Goal: Book appointment/travel/reservation

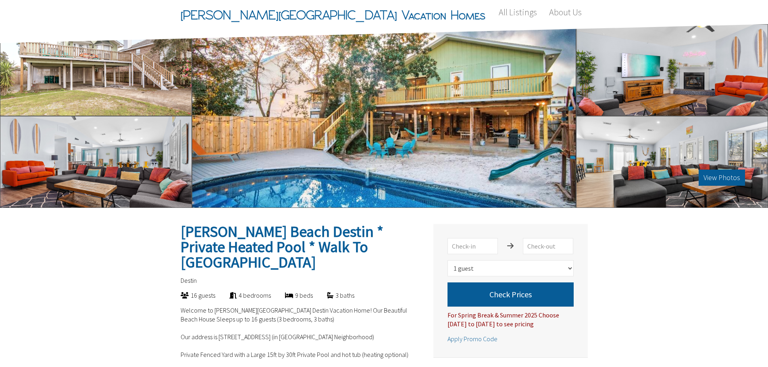
select select "1"
click at [477, 244] on input "text" at bounding box center [472, 246] width 50 height 16
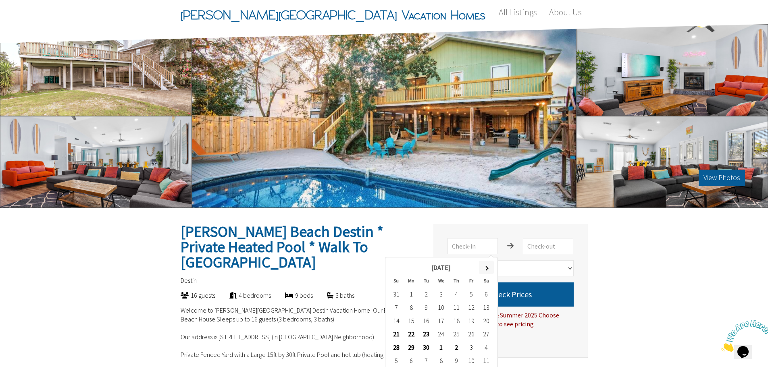
click at [488, 272] on th at bounding box center [486, 267] width 15 height 13
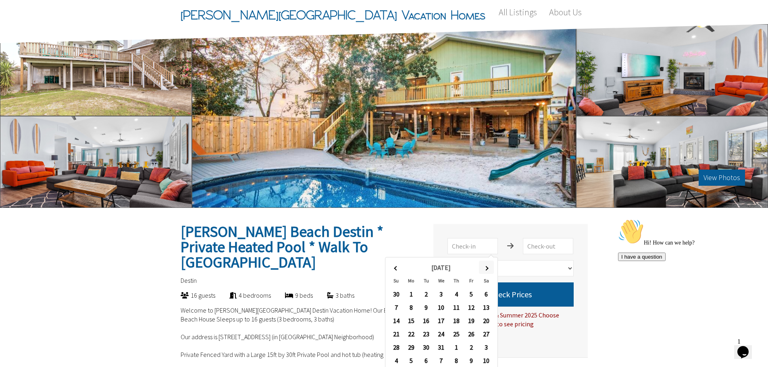
click at [486, 268] on span at bounding box center [486, 268] width 4 height 4
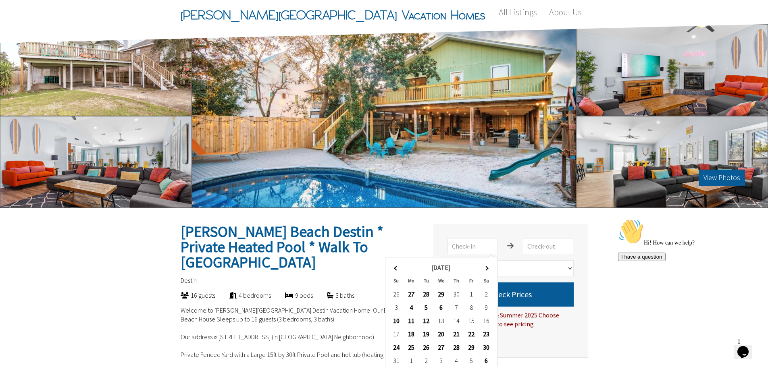
click at [486, 268] on span at bounding box center [486, 268] width 4 height 4
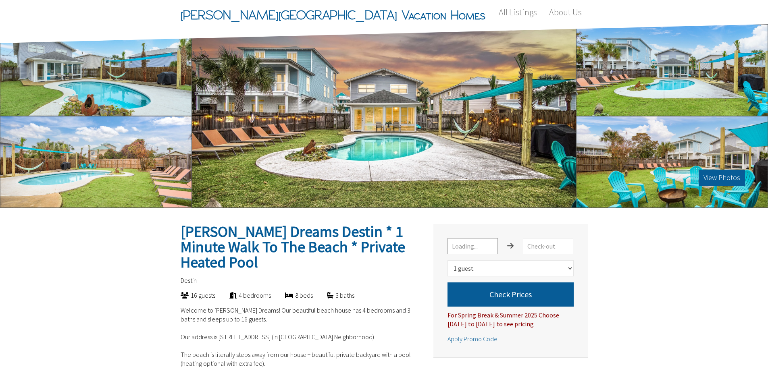
select select "1"
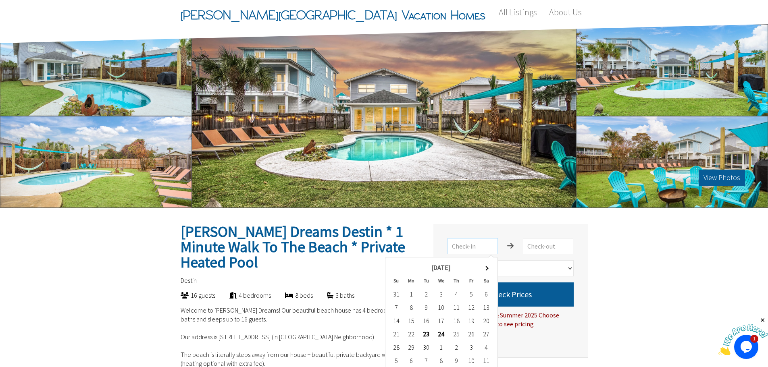
click at [488, 243] on input "text" at bounding box center [472, 246] width 50 height 16
click at [488, 267] on th at bounding box center [486, 267] width 15 height 13
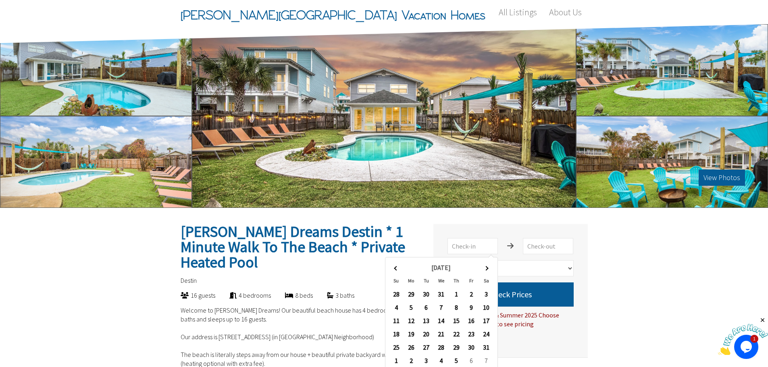
click at [488, 267] on th at bounding box center [486, 267] width 15 height 13
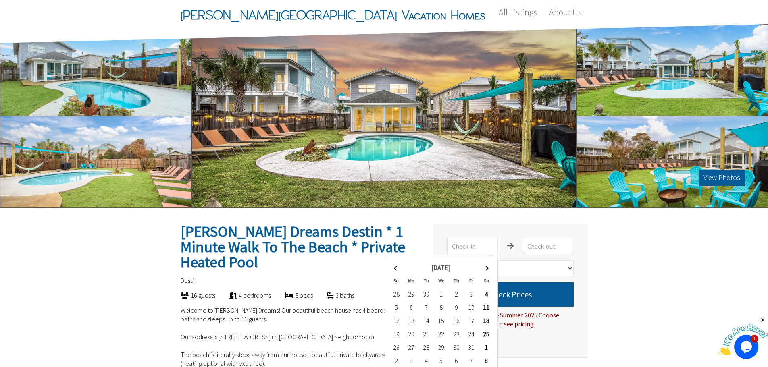
click at [488, 267] on th at bounding box center [486, 267] width 15 height 13
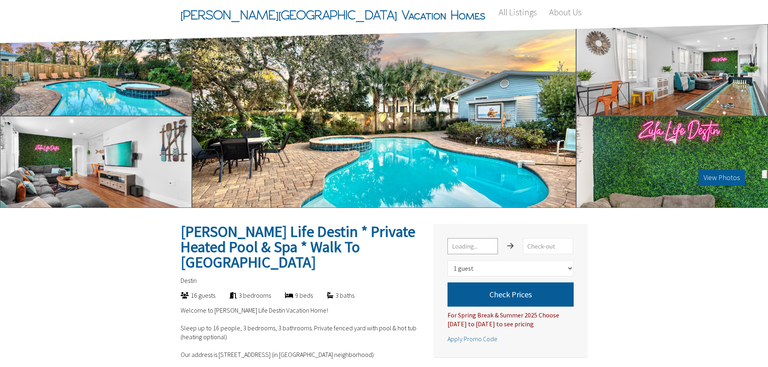
select select "1"
click at [463, 246] on input "text" at bounding box center [472, 246] width 50 height 16
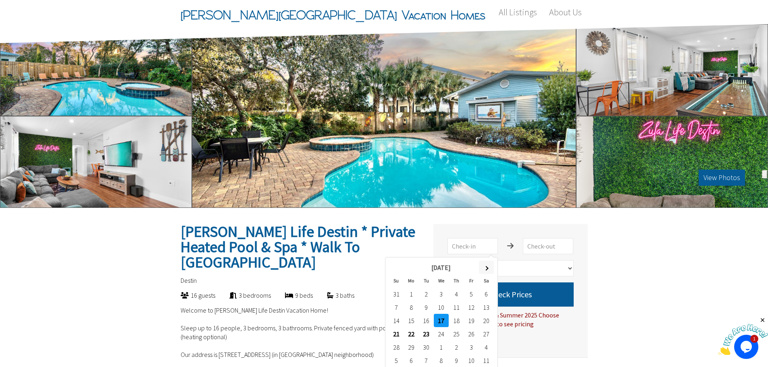
click at [491, 268] on th at bounding box center [486, 267] width 15 height 13
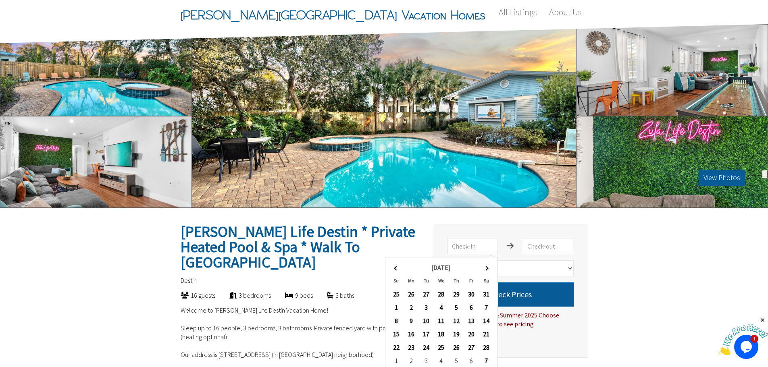
click at [491, 268] on th at bounding box center [486, 267] width 15 height 13
click at [485, 266] on th at bounding box center [486, 267] width 15 height 13
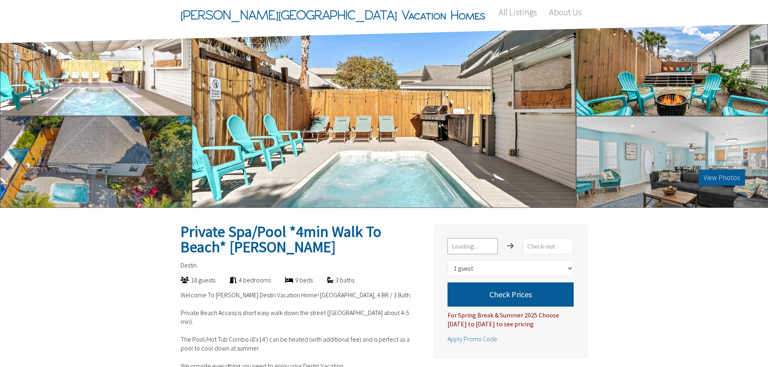
select select "1"
click at [457, 246] on input "text" at bounding box center [472, 246] width 50 height 16
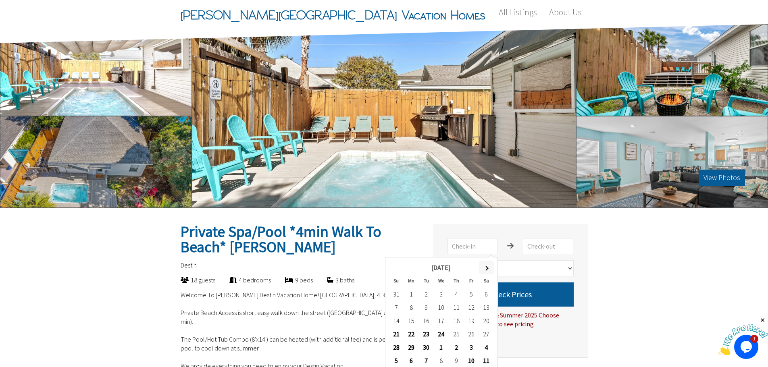
click at [487, 268] on span at bounding box center [486, 268] width 4 height 4
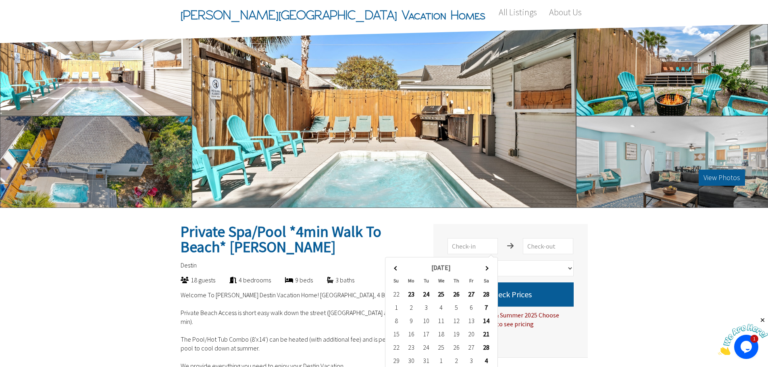
click at [487, 268] on span at bounding box center [486, 268] width 4 height 4
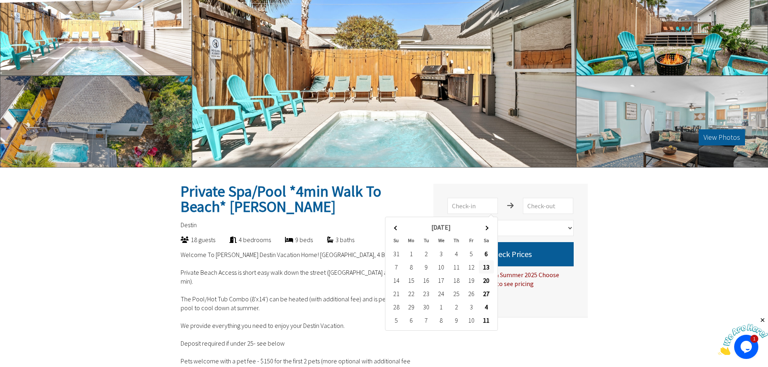
scroll to position [81, 0]
